Goal: Information Seeking & Learning: Learn about a topic

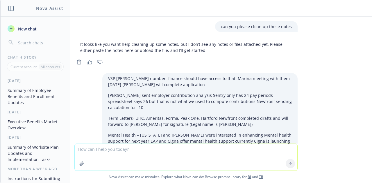
scroll to position [182, 0]
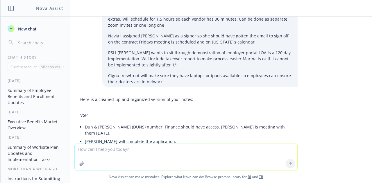
click at [121, 152] on textarea at bounding box center [186, 157] width 222 height 27
paste textarea "Decision Support Tool - An app that can help you make the right decision in cho…"
type textarea "can you clean this up: Decision Support Tool - An app that can help you make th…"
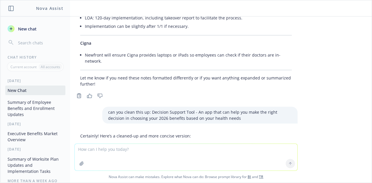
scroll to position [617, 0]
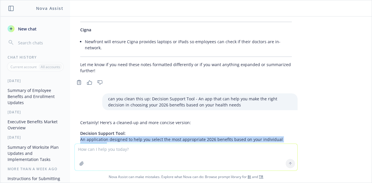
drag, startPoint x: 93, startPoint y: 114, endPoint x: 75, endPoint y: 107, distance: 18.6
click at [80, 130] on p "Decision Support Tool: An application designed to help you select the most appr…" at bounding box center [185, 139] width 211 height 18
copy p "An application designed to help you select the most appropriate 2026 benefits b…"
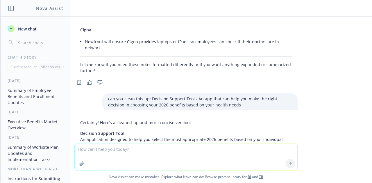
click at [85, 151] on textarea at bounding box center [186, 157] width 222 height 27
paste textarea "Teladoc is a chronic disease management program that provides you with conditio…"
type textarea "can you clean this up Teladoc is a chronic disease management program that prov…"
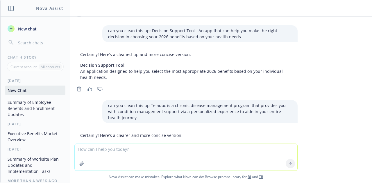
scroll to position [691, 0]
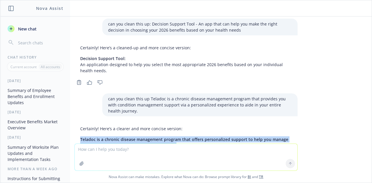
drag, startPoint x: 170, startPoint y: 114, endPoint x: 76, endPoint y: 107, distance: 94.1
click at [80, 136] on p "Teladoc is a chronic disease management program that offers personalized suppor…" at bounding box center [185, 142] width 211 height 12
copy span "Teladoc is a chronic disease management program that offers personalized suppor…"
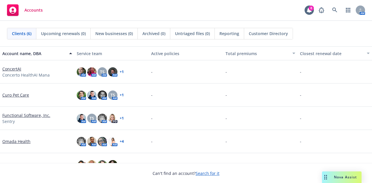
click at [15, 69] on link "ConcertAI" at bounding box center [11, 69] width 19 height 6
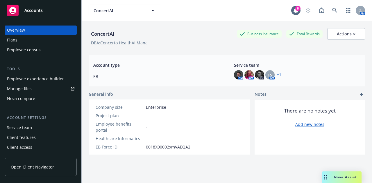
click at [29, 39] on div "Plans" at bounding box center [40, 39] width 67 height 9
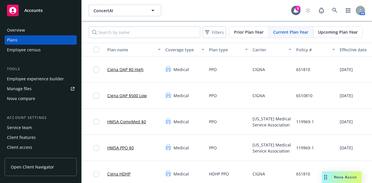
click at [127, 71] on link "Cigna OAP $0 High" at bounding box center [125, 69] width 36 height 6
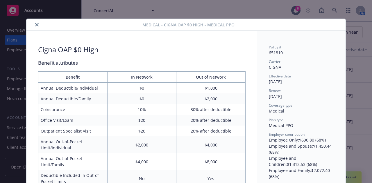
click at [35, 25] on icon "close" at bounding box center [36, 24] width 3 height 3
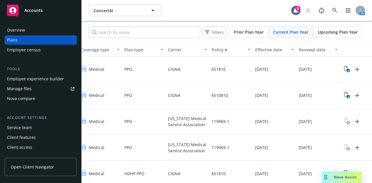
scroll to position [0, 93]
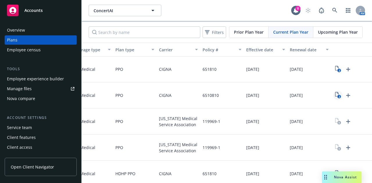
click at [338, 94] on icon "View Plan Documents" at bounding box center [336, 94] width 3 height 5
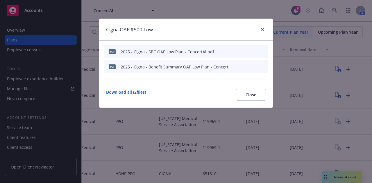
click at [254, 51] on icon "preview file" at bounding box center [253, 51] width 5 height 4
click at [262, 28] on icon "close" at bounding box center [261, 29] width 3 height 3
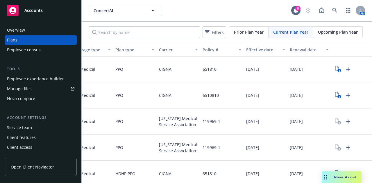
click at [48, 8] on div "Accounts" at bounding box center [40, 11] width 67 height 12
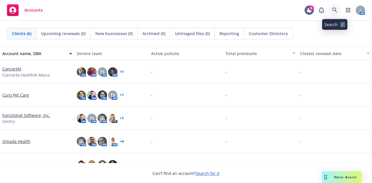
click at [336, 8] on icon at bounding box center [334, 10] width 5 height 5
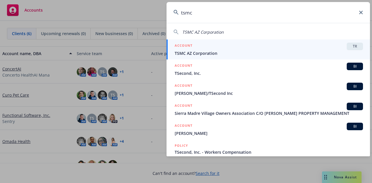
type input "tsmc"
click at [206, 50] on div "ACCOUNT TR" at bounding box center [268, 47] width 188 height 8
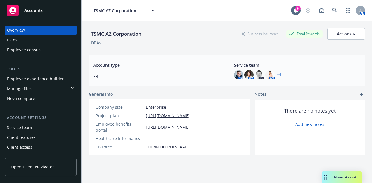
click at [277, 74] on link "+ 4" at bounding box center [279, 74] width 4 height 3
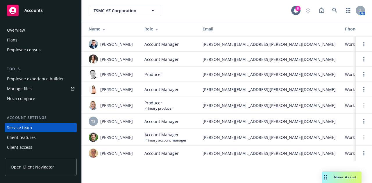
click at [21, 42] on div "Plans" at bounding box center [40, 39] width 67 height 9
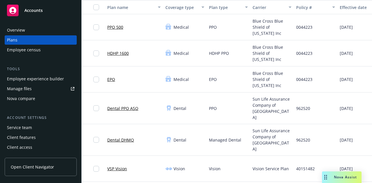
scroll to position [63, 0]
